Goal: Task Accomplishment & Management: Manage account settings

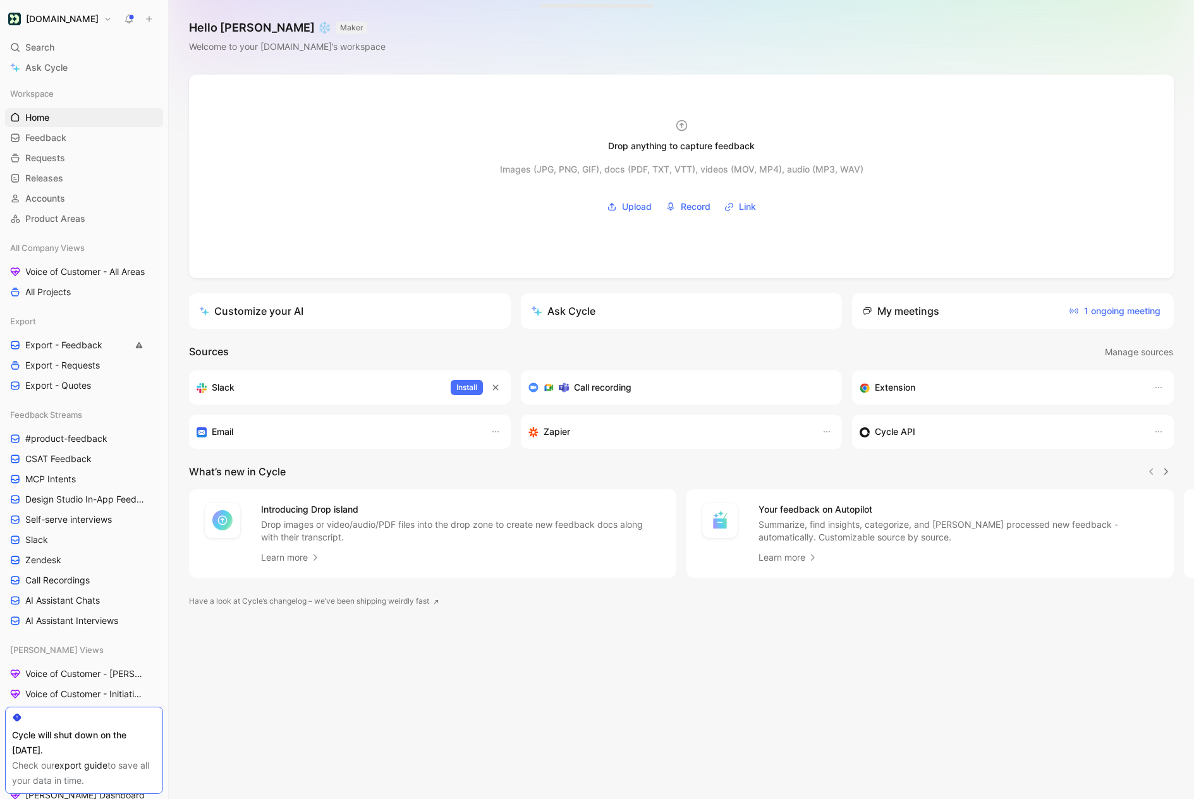
click at [66, 22] on h1 "[DOMAIN_NAME]" at bounding box center [62, 18] width 73 height 11
click at [58, 129] on div "Workspace settings G then S" at bounding box center [86, 130] width 156 height 20
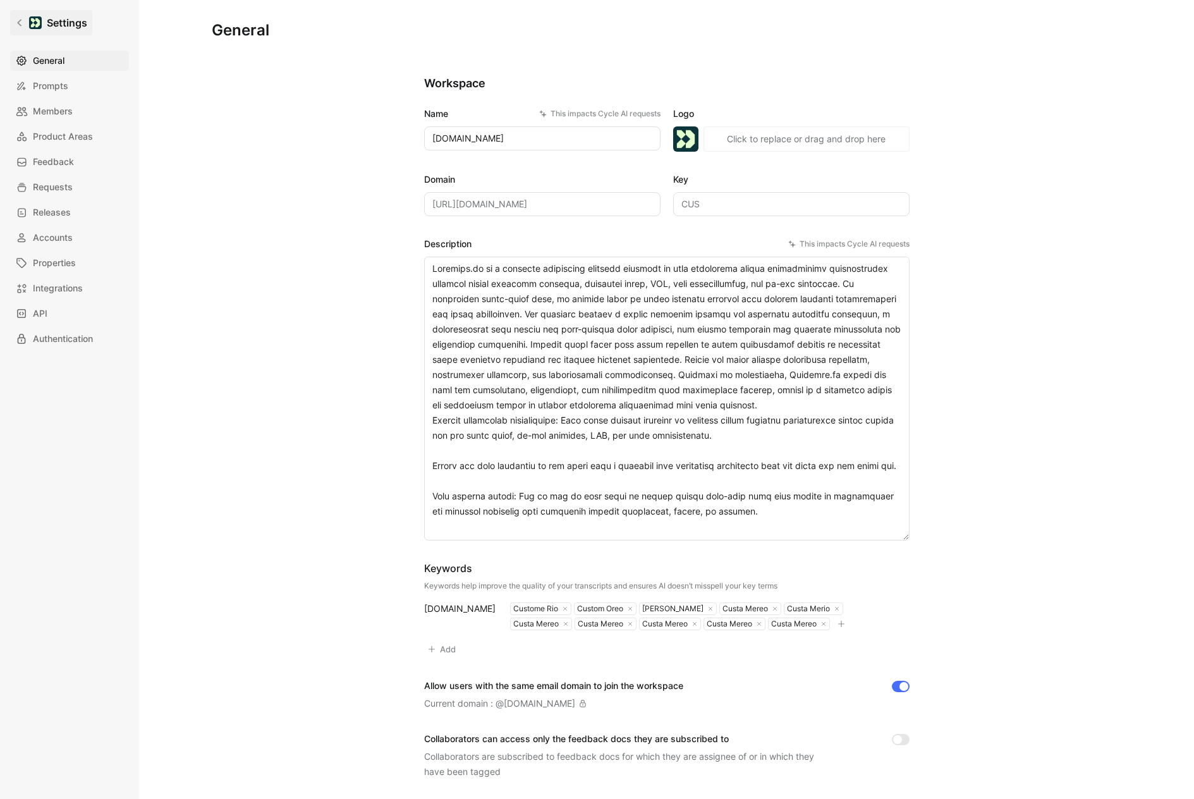
click at [21, 19] on icon at bounding box center [19, 22] width 9 height 9
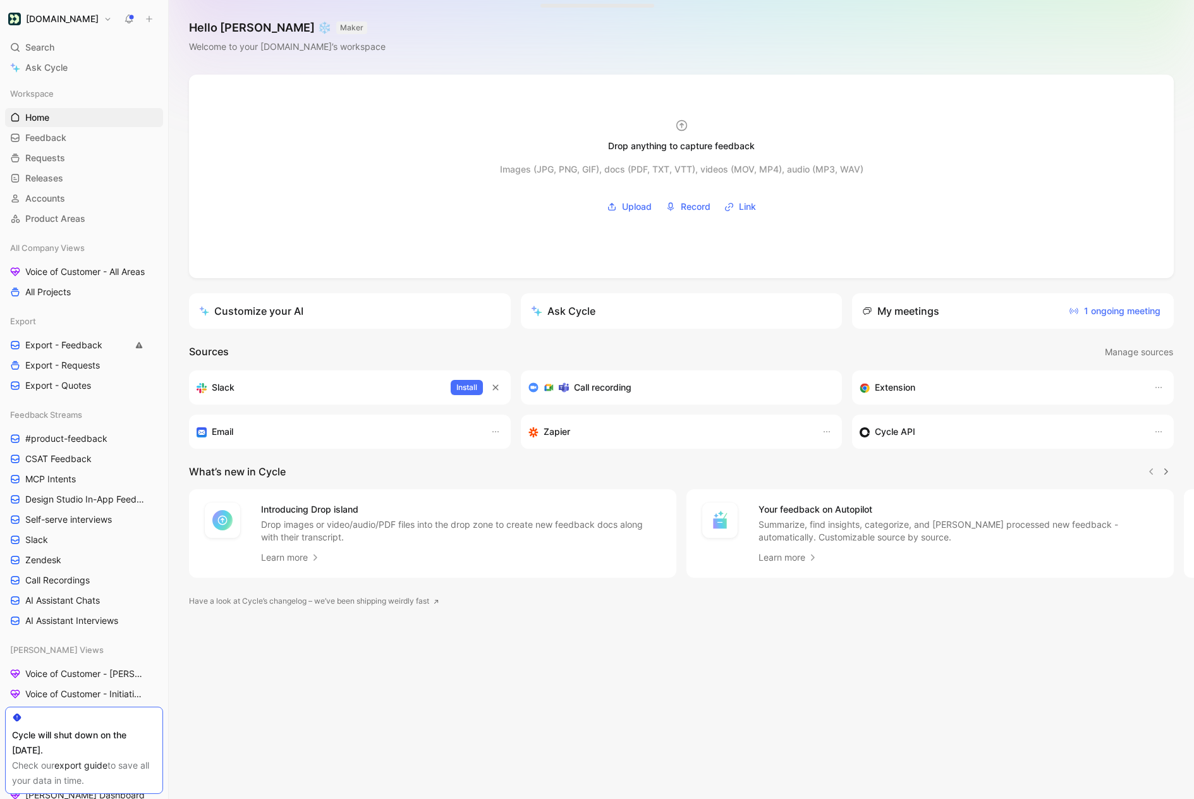
click at [70, 18] on h1 "[DOMAIN_NAME]" at bounding box center [62, 18] width 73 height 11
click at [72, 83] on div "Account settings" at bounding box center [86, 81] width 156 height 20
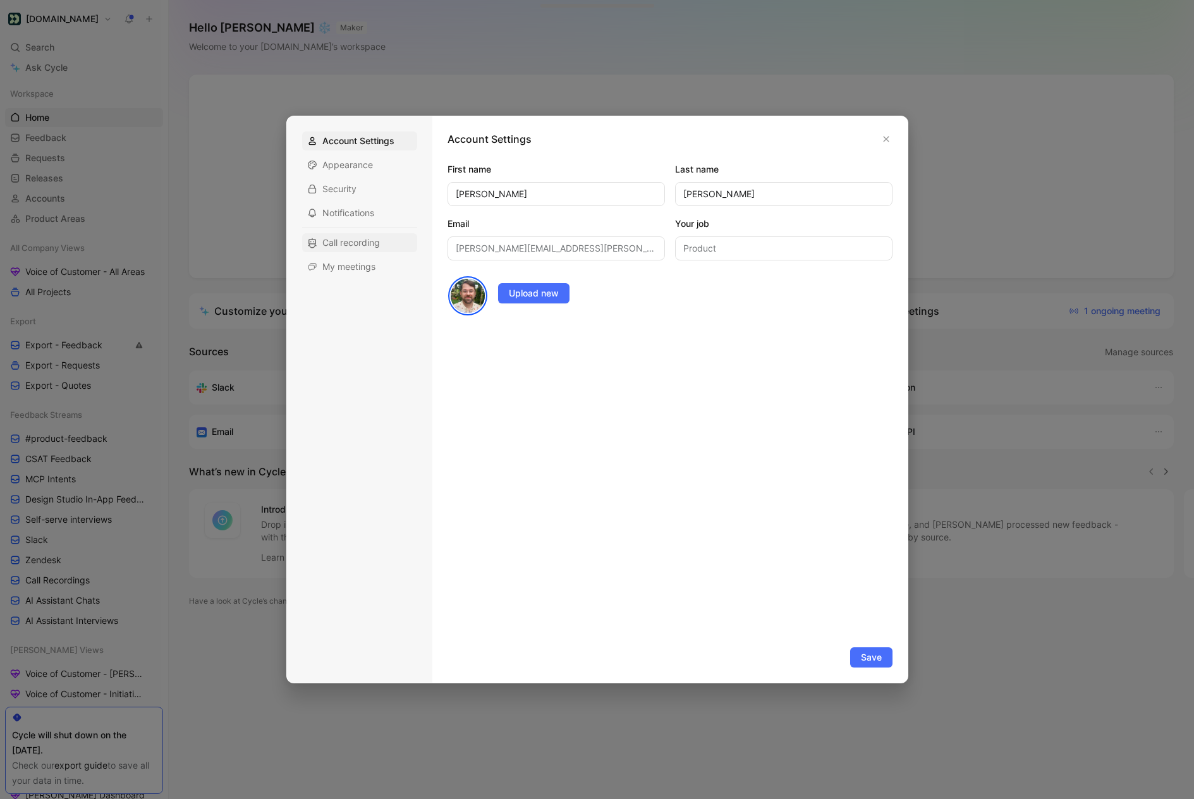
click at [364, 248] on span "Call recording" at bounding box center [351, 242] width 58 height 13
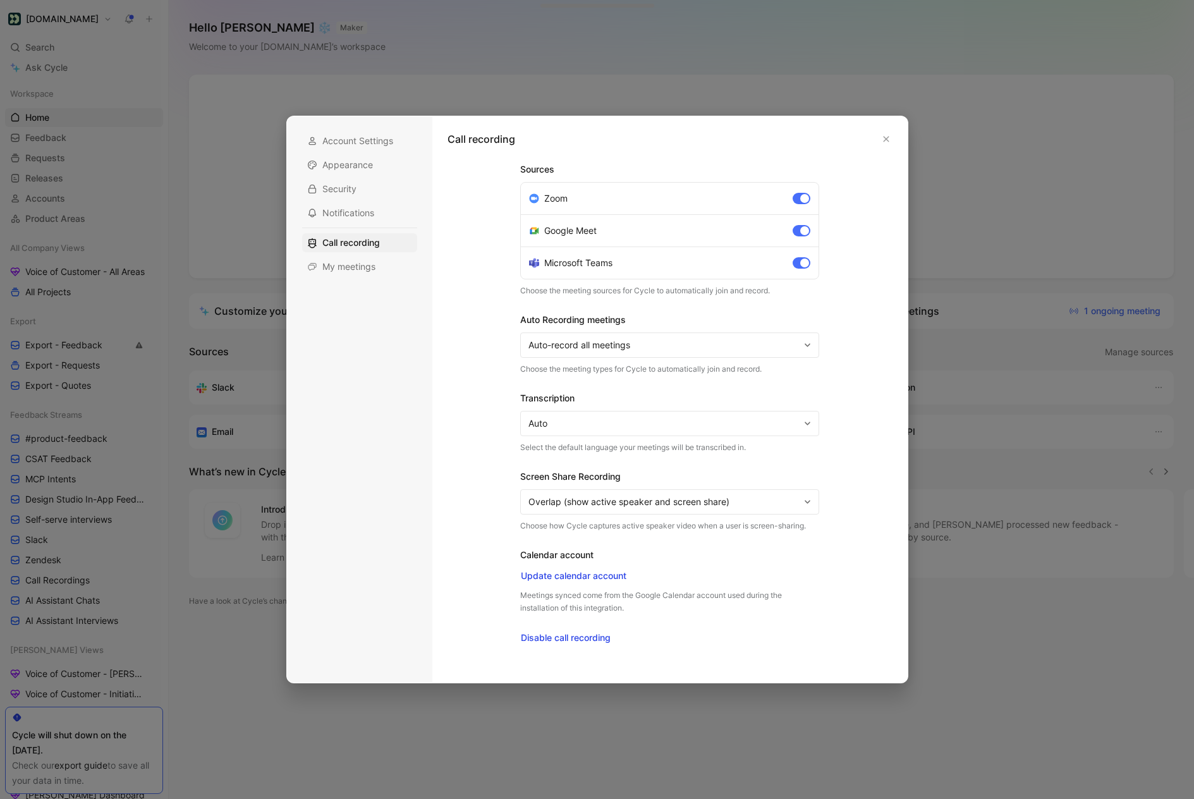
click at [786, 350] on span "Auto-record all meetings" at bounding box center [664, 345] width 271 height 15
click at [805, 197] on div at bounding box center [804, 198] width 9 height 9
click at [0, 0] on input "Zoom" at bounding box center [0, 0] width 0 height 0
click at [804, 228] on div at bounding box center [804, 230] width 9 height 9
click at [0, 0] on input "Google Meet" at bounding box center [0, 0] width 0 height 0
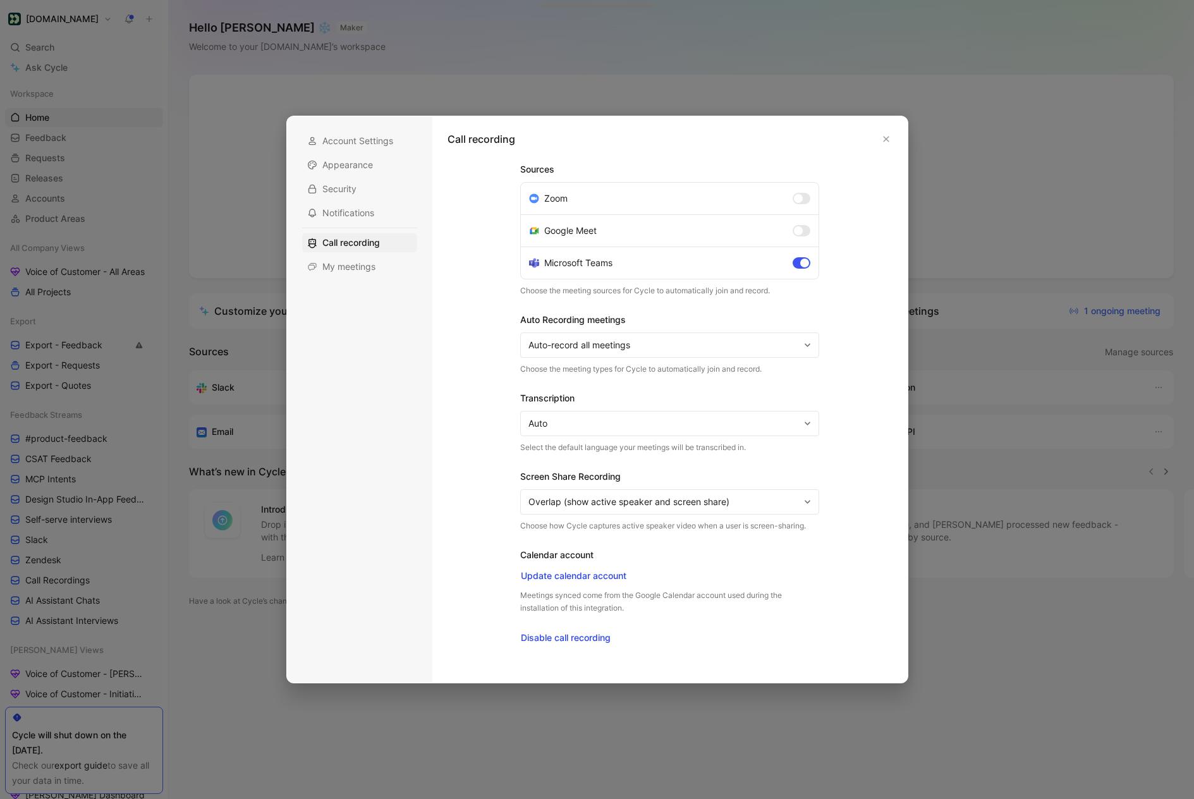
click at [804, 261] on div at bounding box center [804, 263] width 9 height 9
click at [0, 0] on input "Microsoft Teams" at bounding box center [0, 0] width 0 height 0
click at [801, 260] on div at bounding box center [798, 263] width 9 height 9
click at [0, 0] on input "Microsoft Teams" at bounding box center [0, 0] width 0 height 0
click at [801, 233] on div at bounding box center [798, 230] width 9 height 9
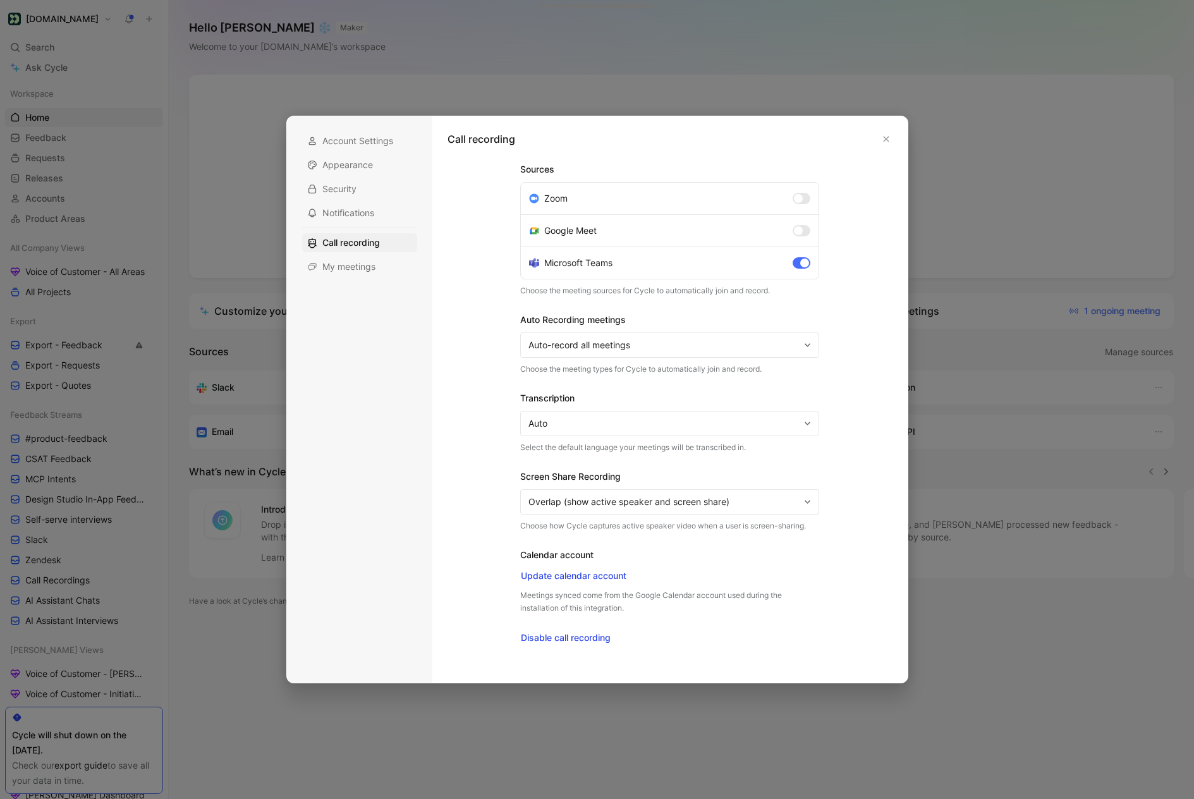
click at [0, 0] on input "Google Meet" at bounding box center [0, 0] width 0 height 0
click at [801, 205] on label "Zoom" at bounding box center [670, 199] width 298 height 32
click at [0, 0] on input "Zoom" at bounding box center [0, 0] width 0 height 0
click at [687, 353] on button "Auto-record all meetings" at bounding box center [669, 345] width 299 height 25
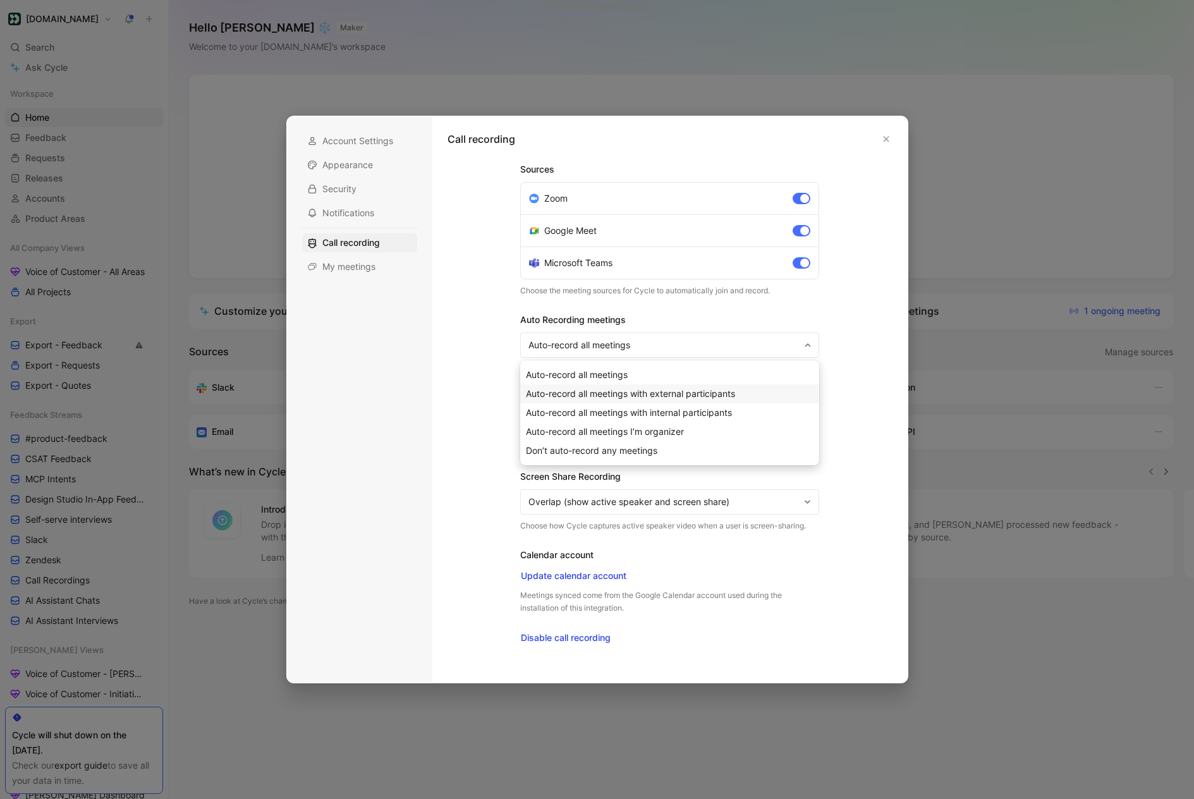
click at [718, 392] on span "Auto-record all meetings with external participants" at bounding box center [630, 393] width 209 height 11
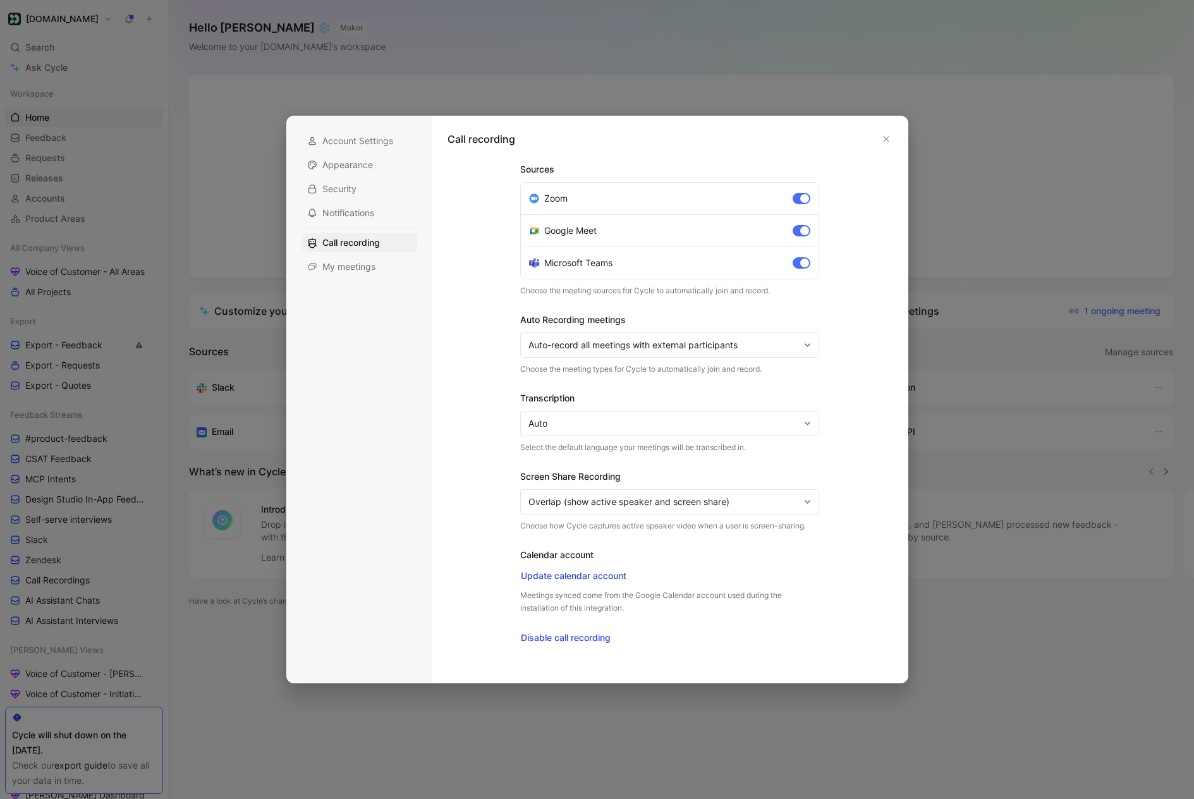
click at [726, 295] on p "Choose the meeting sources for Cycle to automatically join and record." at bounding box center [669, 290] width 299 height 13
click at [634, 412] on button "Auto" at bounding box center [669, 423] width 299 height 25
click at [634, 419] on span "Auto" at bounding box center [664, 423] width 271 height 15
click at [381, 262] on div "My meetings" at bounding box center [359, 266] width 115 height 19
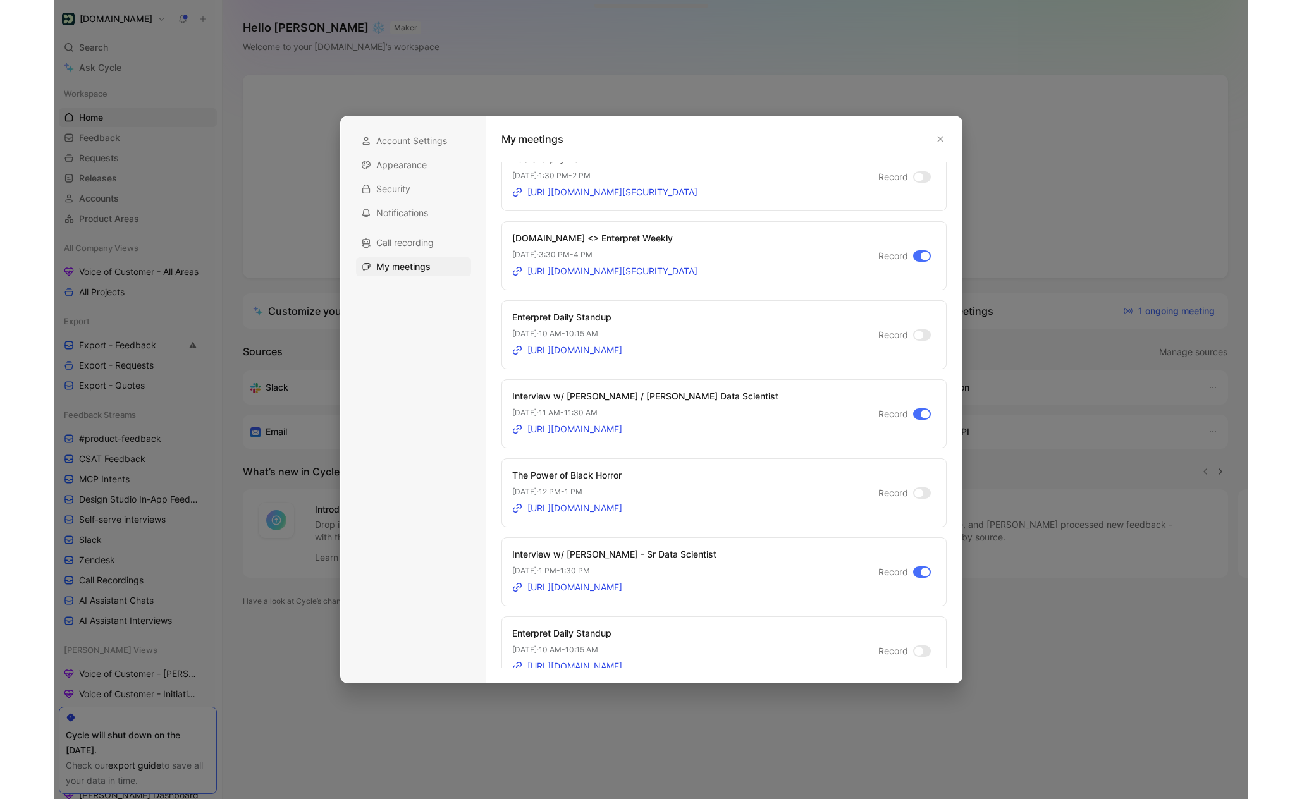
scroll to position [272, 0]
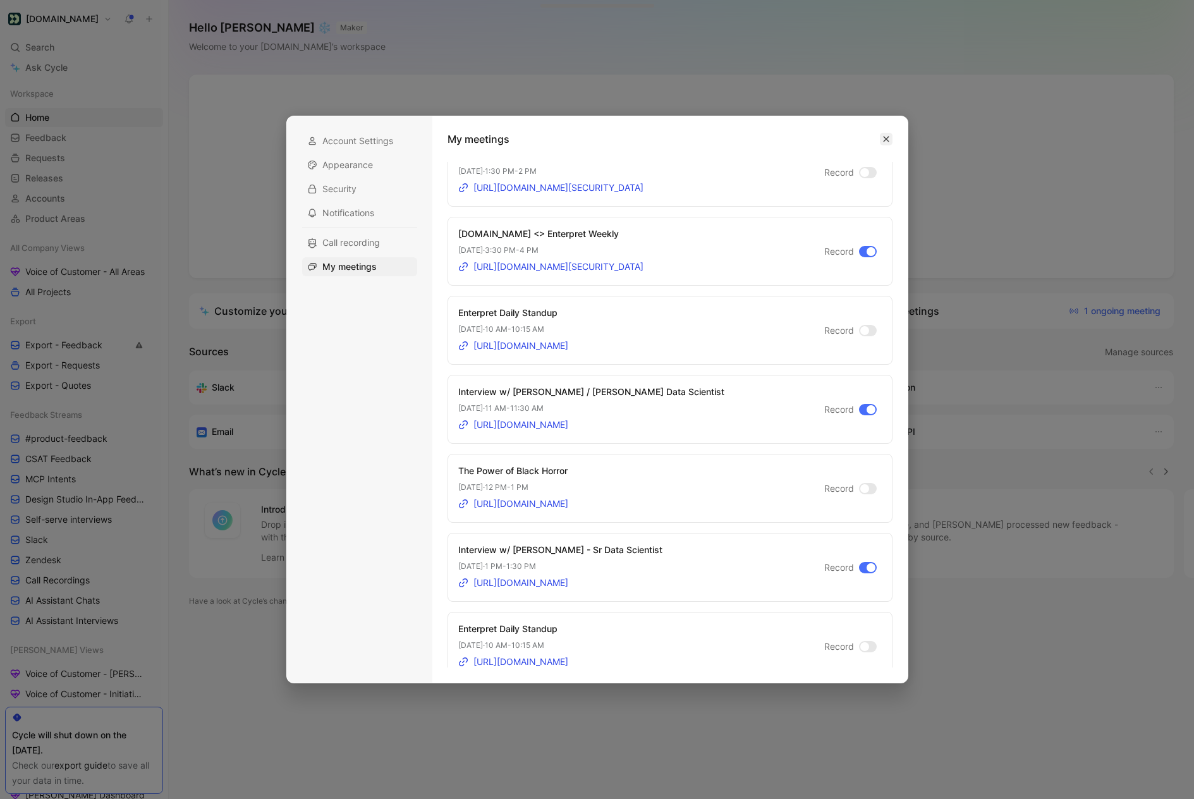
click at [888, 139] on icon "button" at bounding box center [887, 139] width 8 height 8
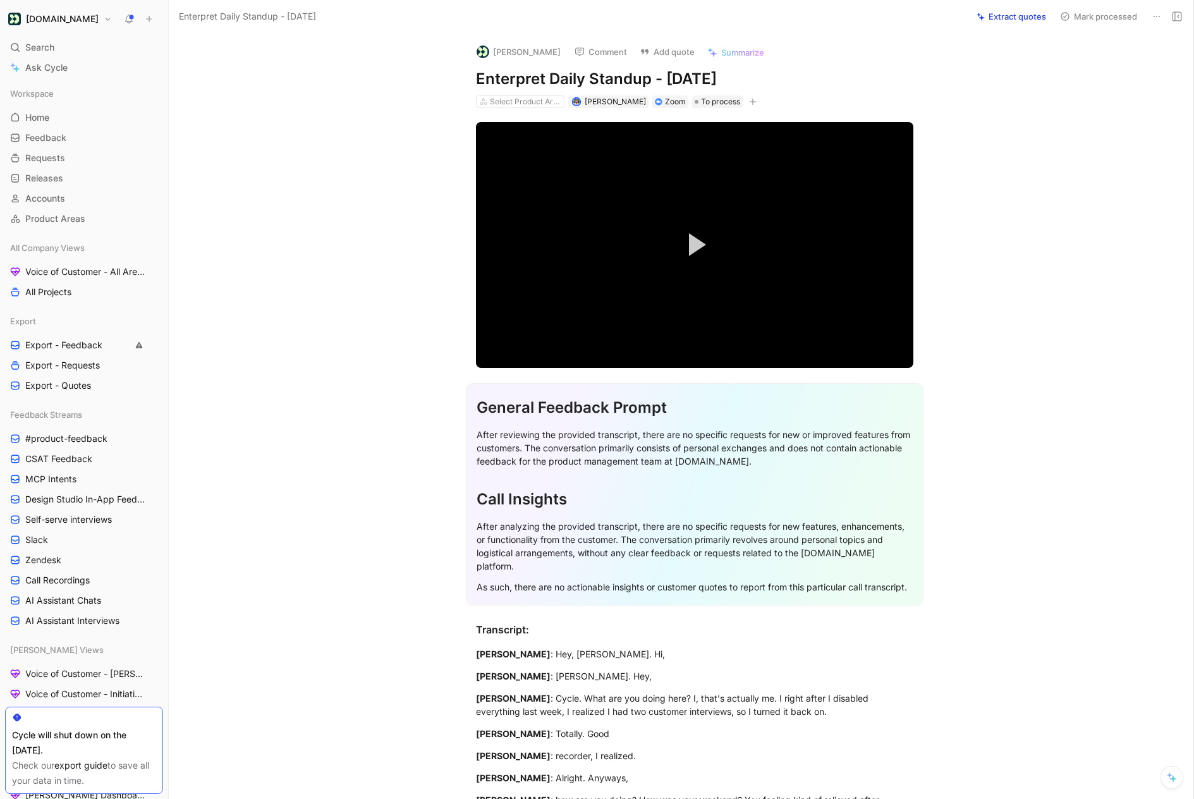
click at [1154, 18] on icon at bounding box center [1157, 16] width 10 height 10
click at [1066, 69] on div "Delete" at bounding box center [1103, 61] width 114 height 15
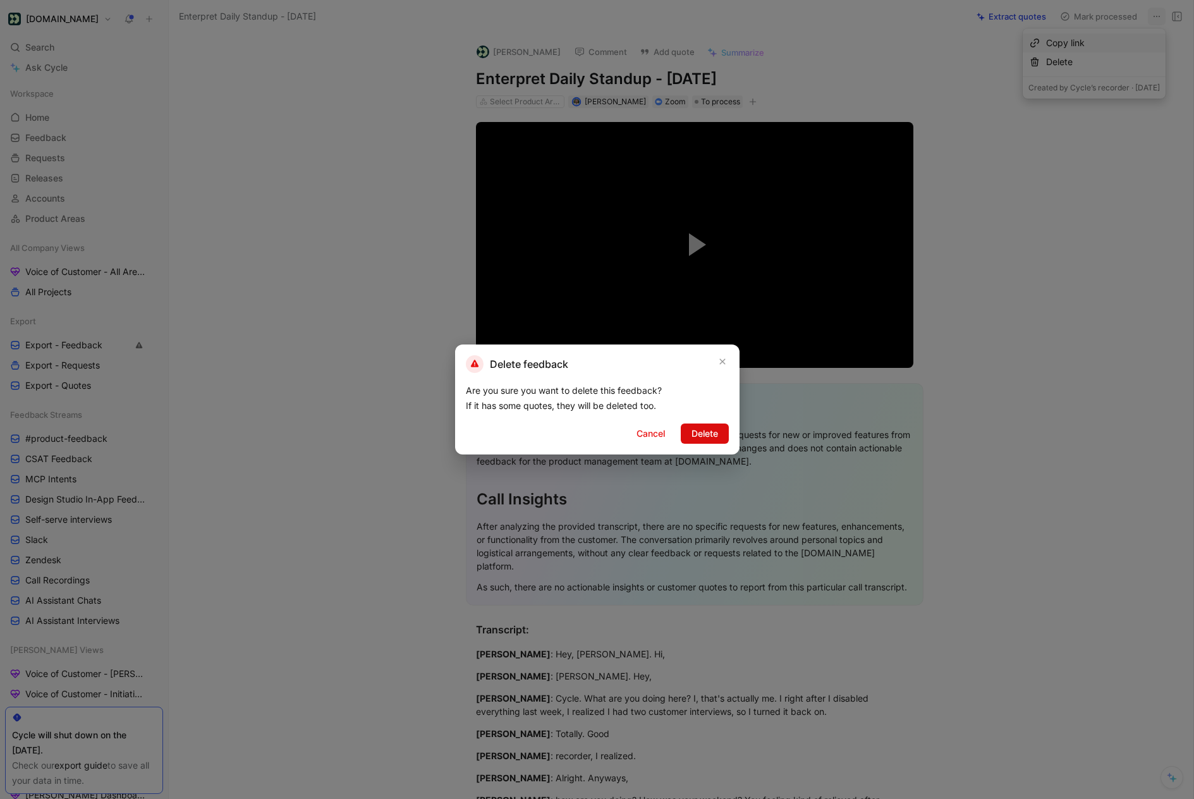
click at [715, 428] on span "Delete" at bounding box center [705, 433] width 27 height 15
